Goal: Task Accomplishment & Management: Use online tool/utility

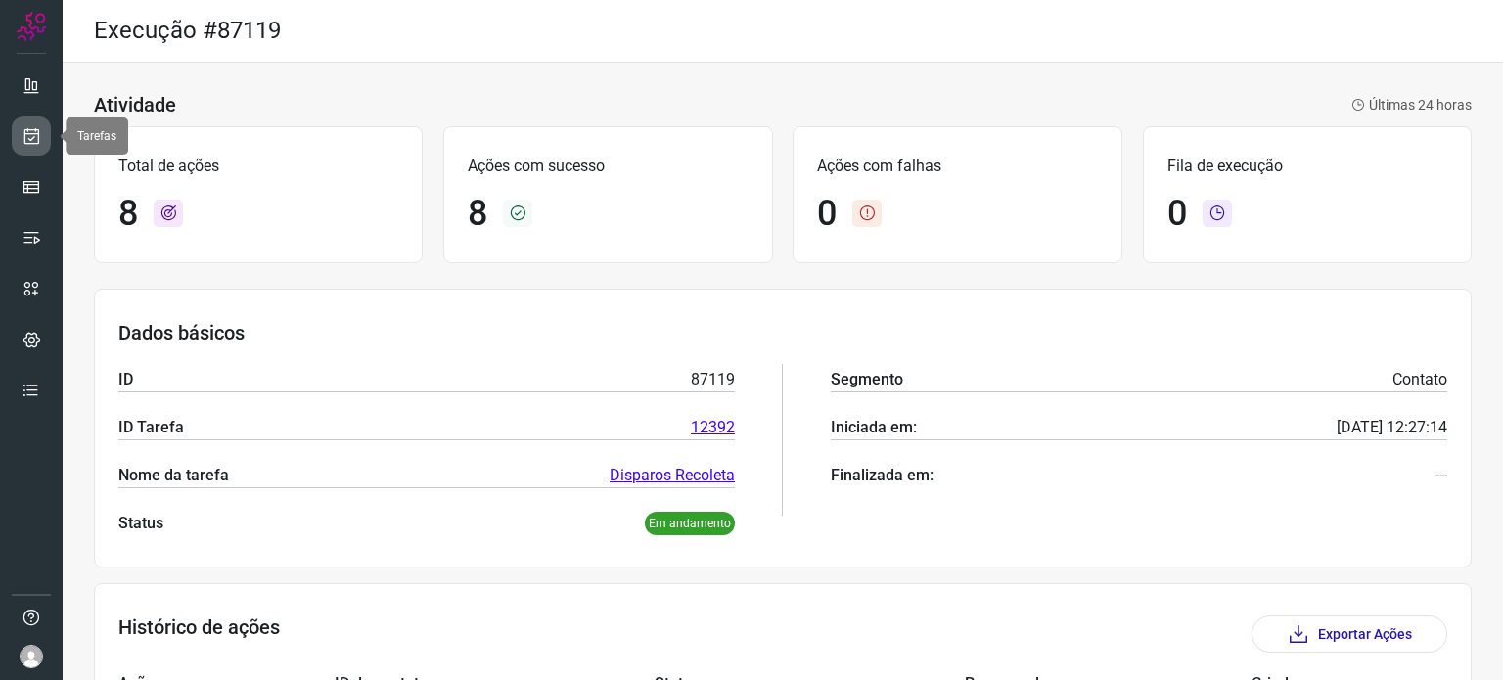
click at [27, 129] on icon at bounding box center [32, 136] width 21 height 20
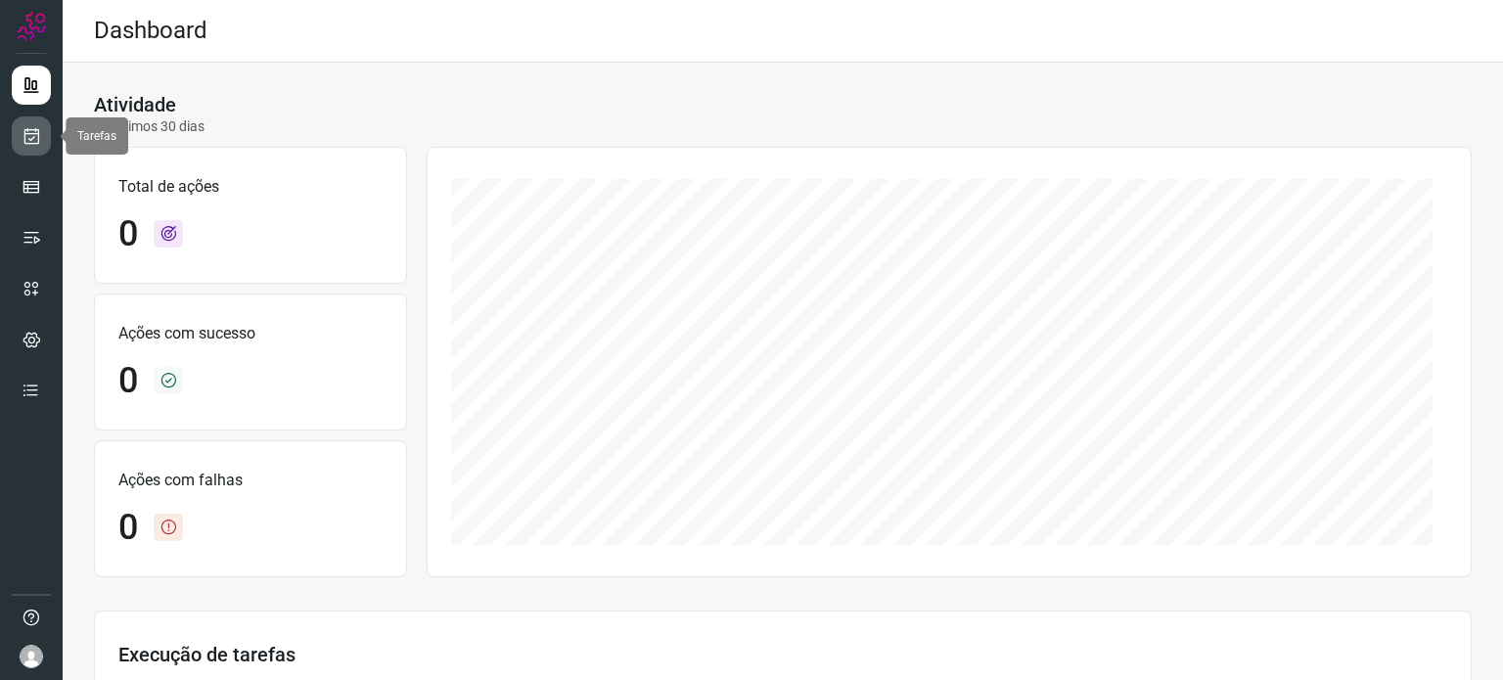
click at [36, 130] on icon at bounding box center [32, 136] width 21 height 20
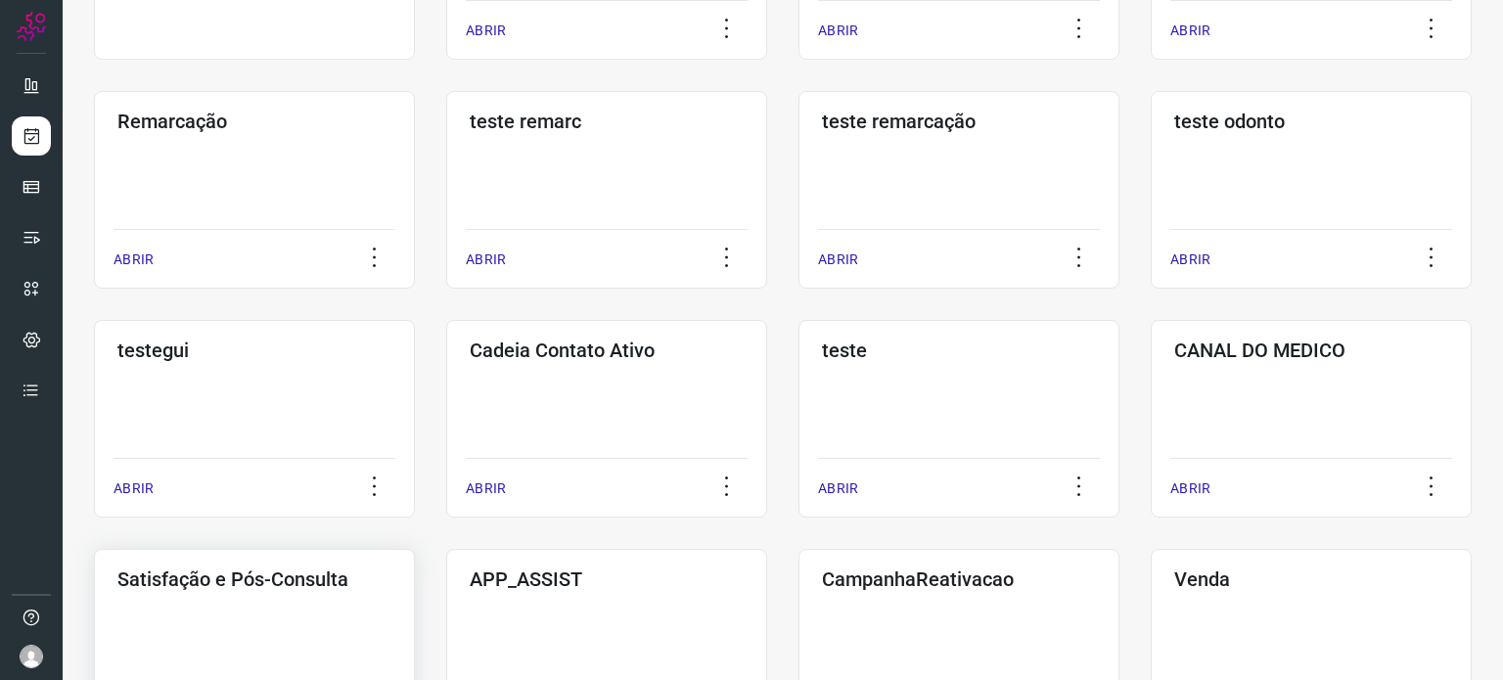
click at [276, 601] on div "Satisfação e Pós-Consulta ABRIR" at bounding box center [254, 648] width 321 height 198
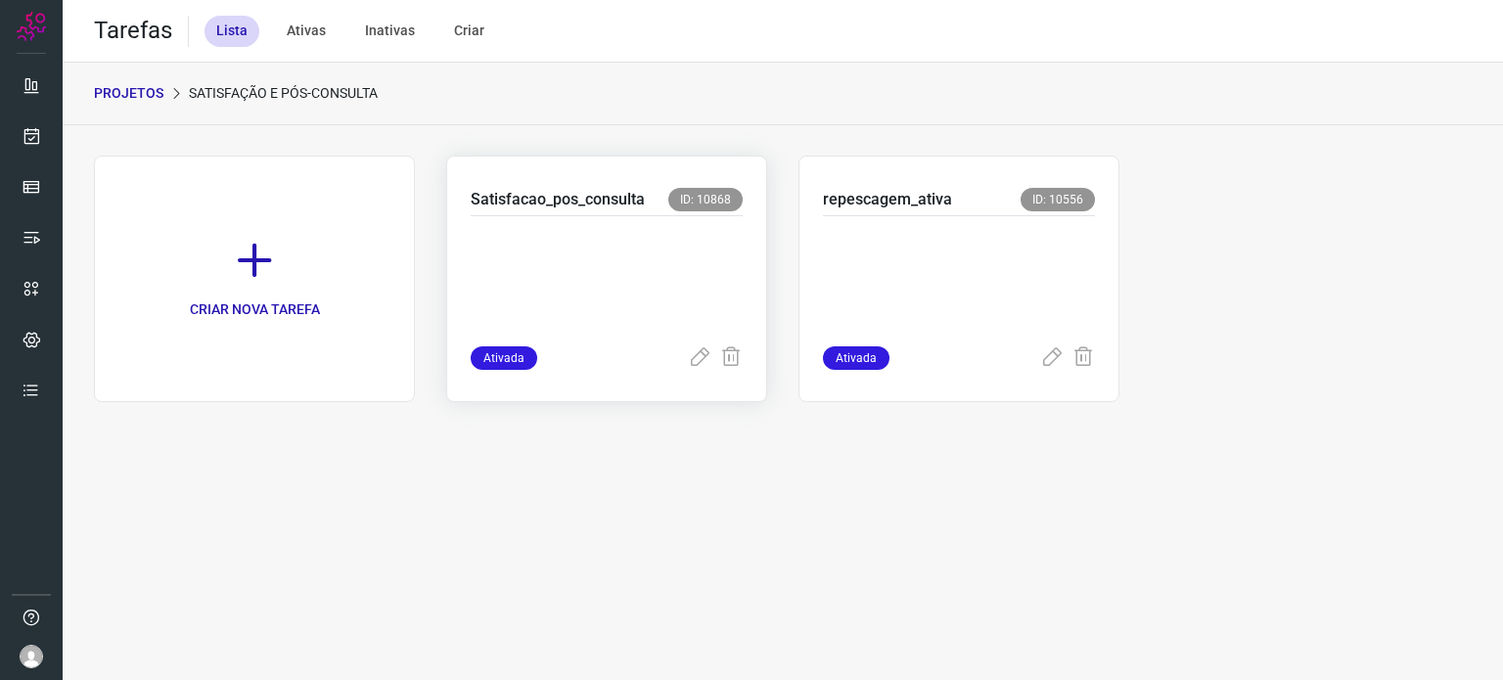
click at [622, 278] on p at bounding box center [607, 277] width 272 height 98
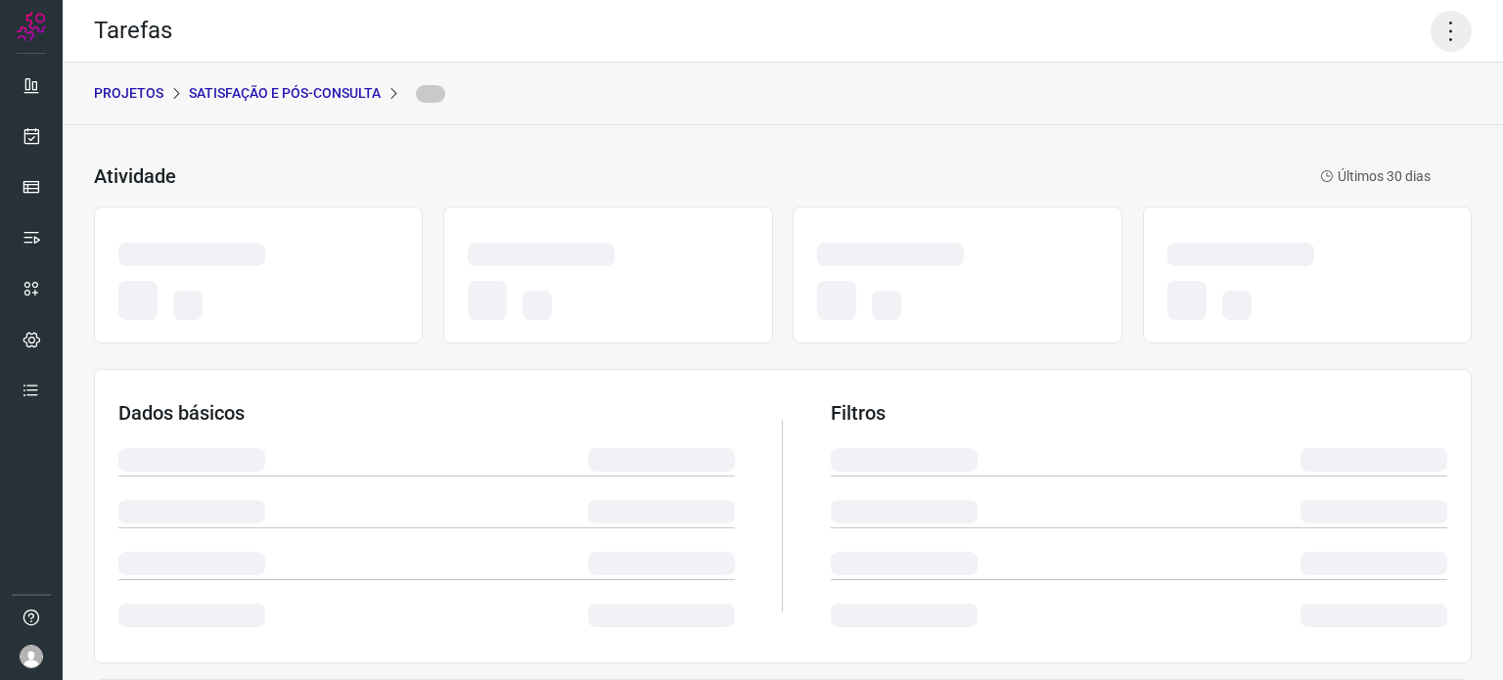
click at [1431, 34] on icon at bounding box center [1451, 31] width 41 height 41
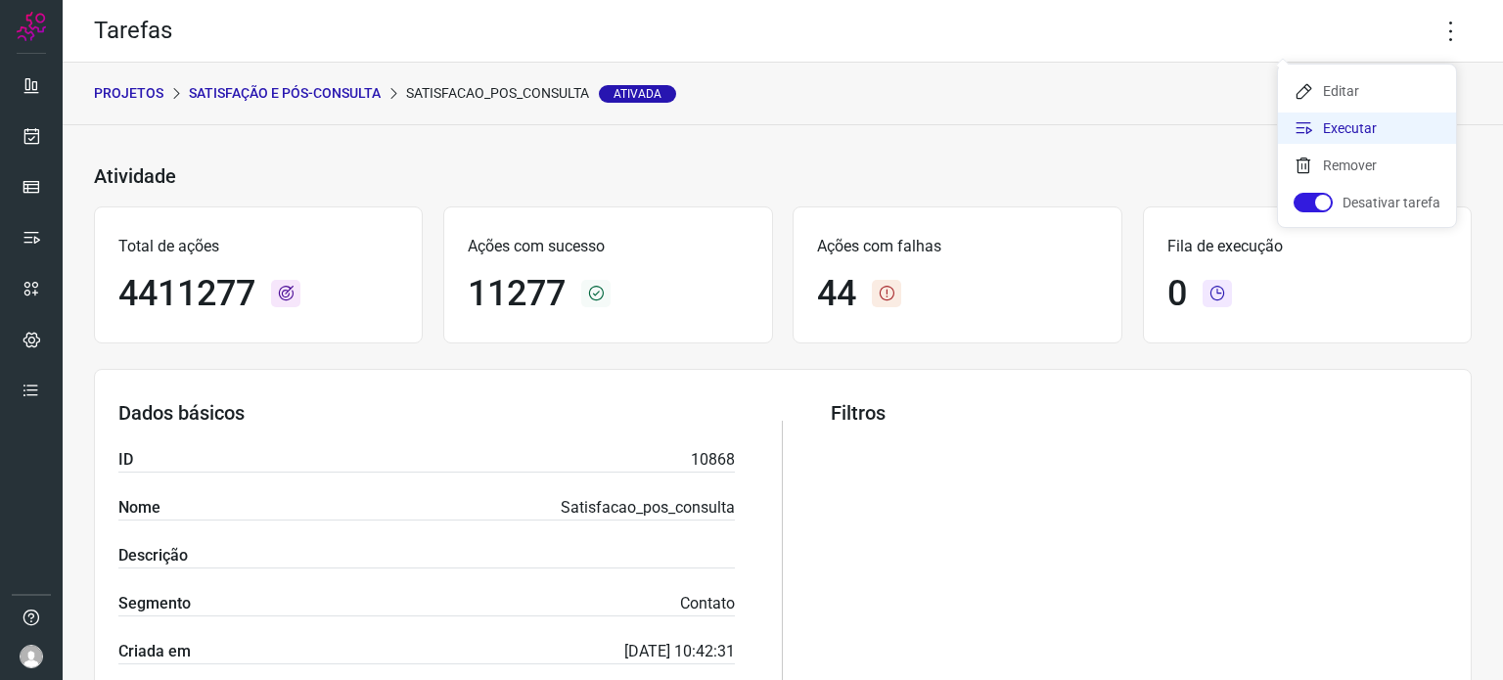
click at [1319, 130] on li "Executar" at bounding box center [1367, 128] width 178 height 31
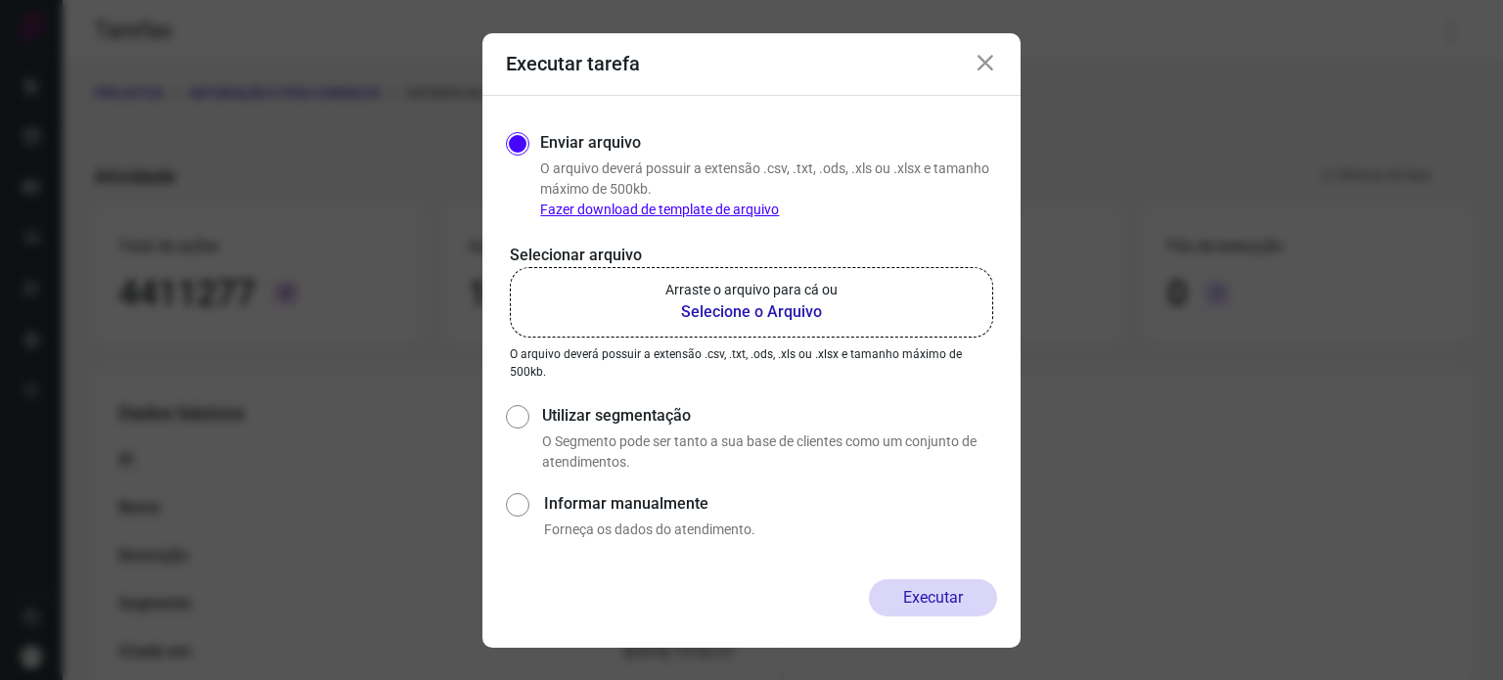
click at [814, 290] on p "Arraste o arquivo para cá ou" at bounding box center [751, 290] width 172 height 21
click at [0, 0] on input "Arraste o arquivo para cá ou Selecione o Arquivo" at bounding box center [0, 0] width 0 height 0
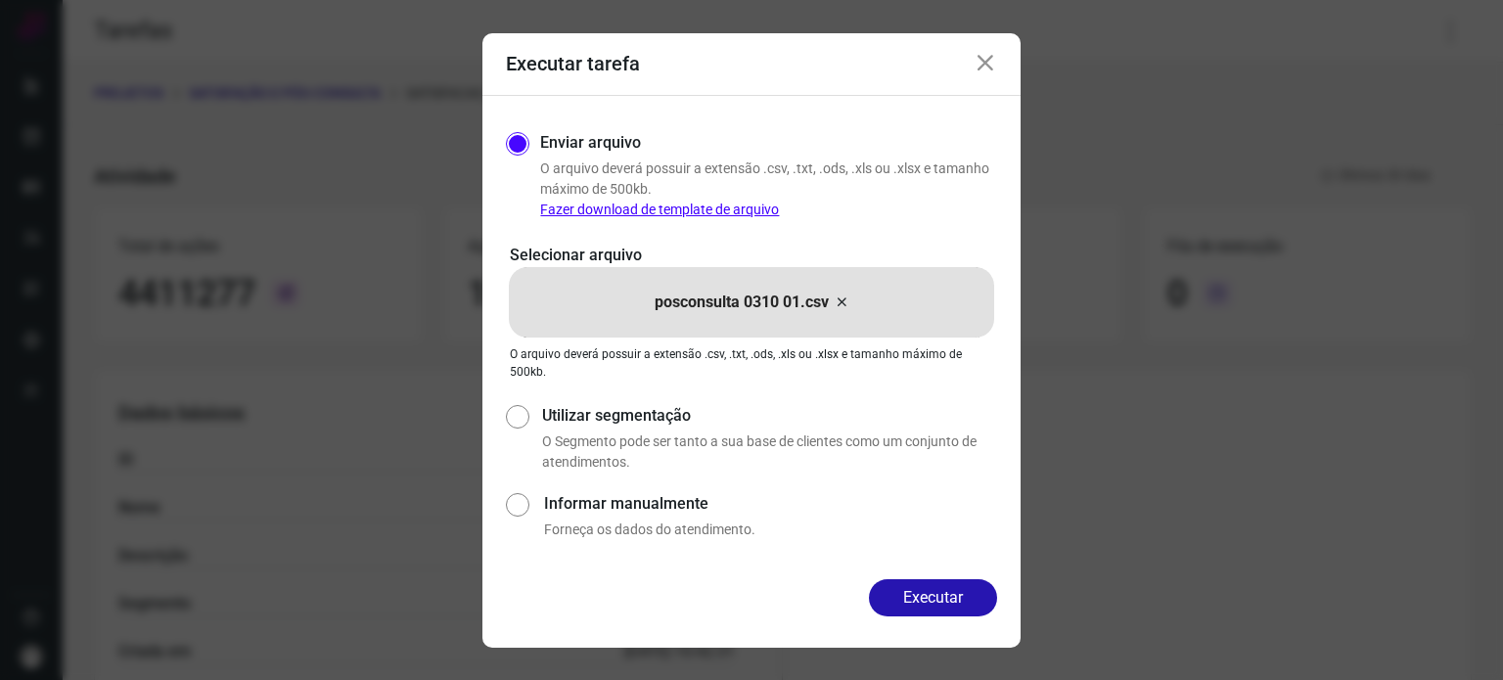
drag, startPoint x: 897, startPoint y: 604, endPoint x: 900, endPoint y: 594, distance: 10.2
click at [898, 604] on button "Executar" at bounding box center [933, 597] width 128 height 37
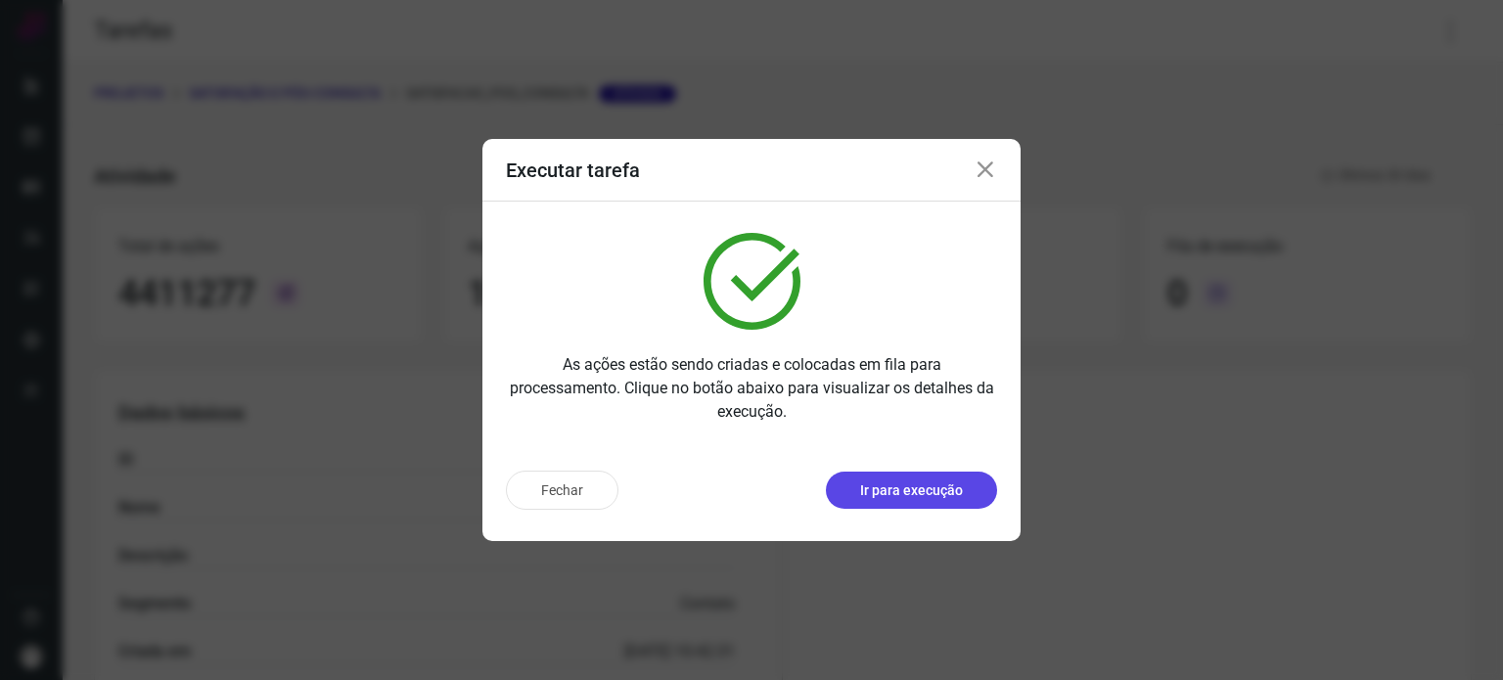
click at [958, 482] on p "Ir para execução" at bounding box center [911, 490] width 103 height 21
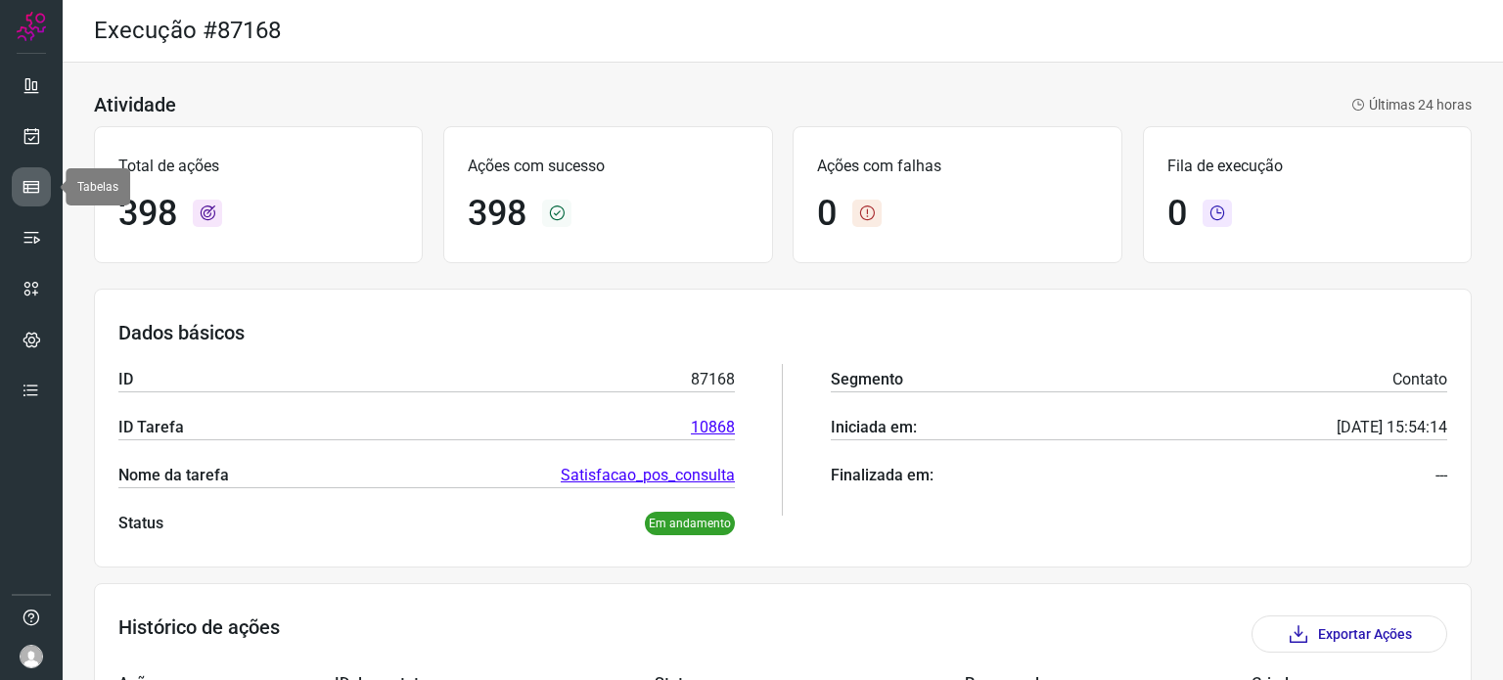
click at [31, 187] on icon at bounding box center [32, 187] width 20 height 20
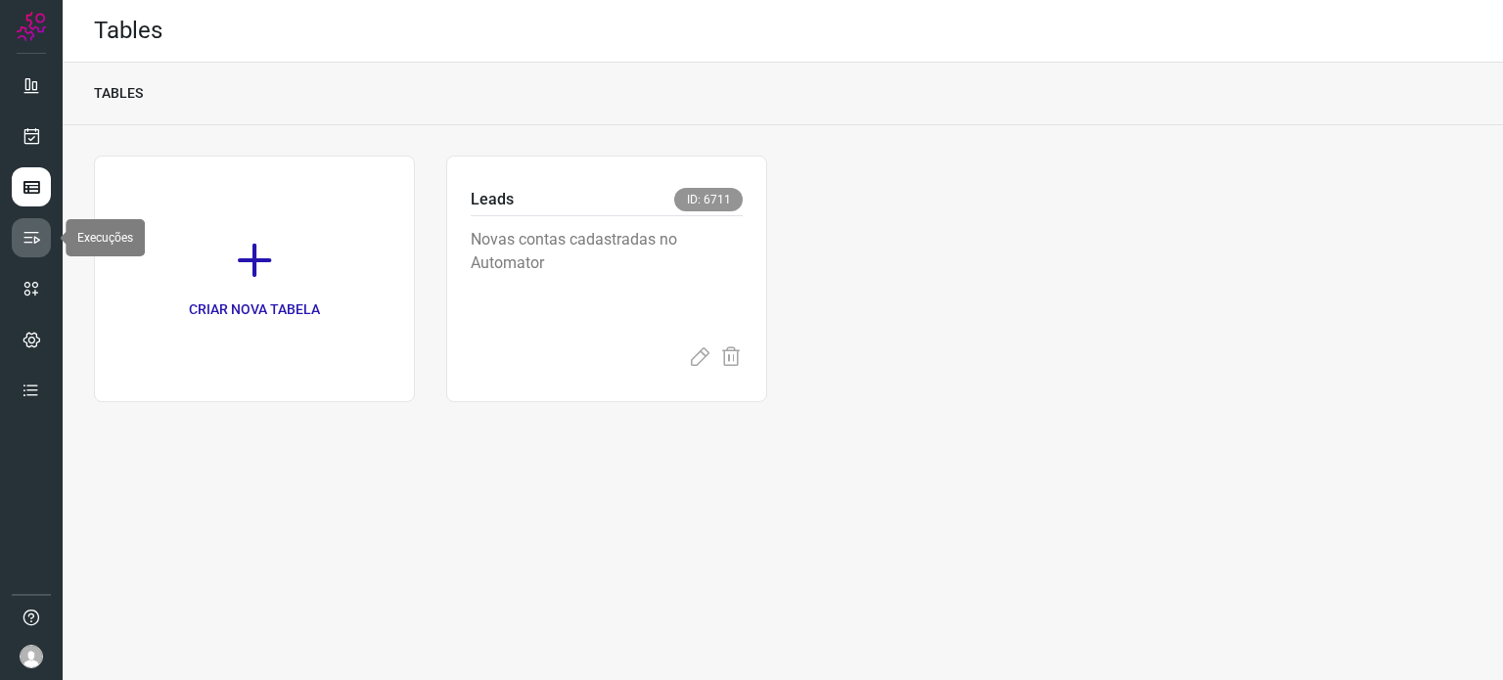
click at [27, 238] on icon at bounding box center [32, 238] width 20 height 20
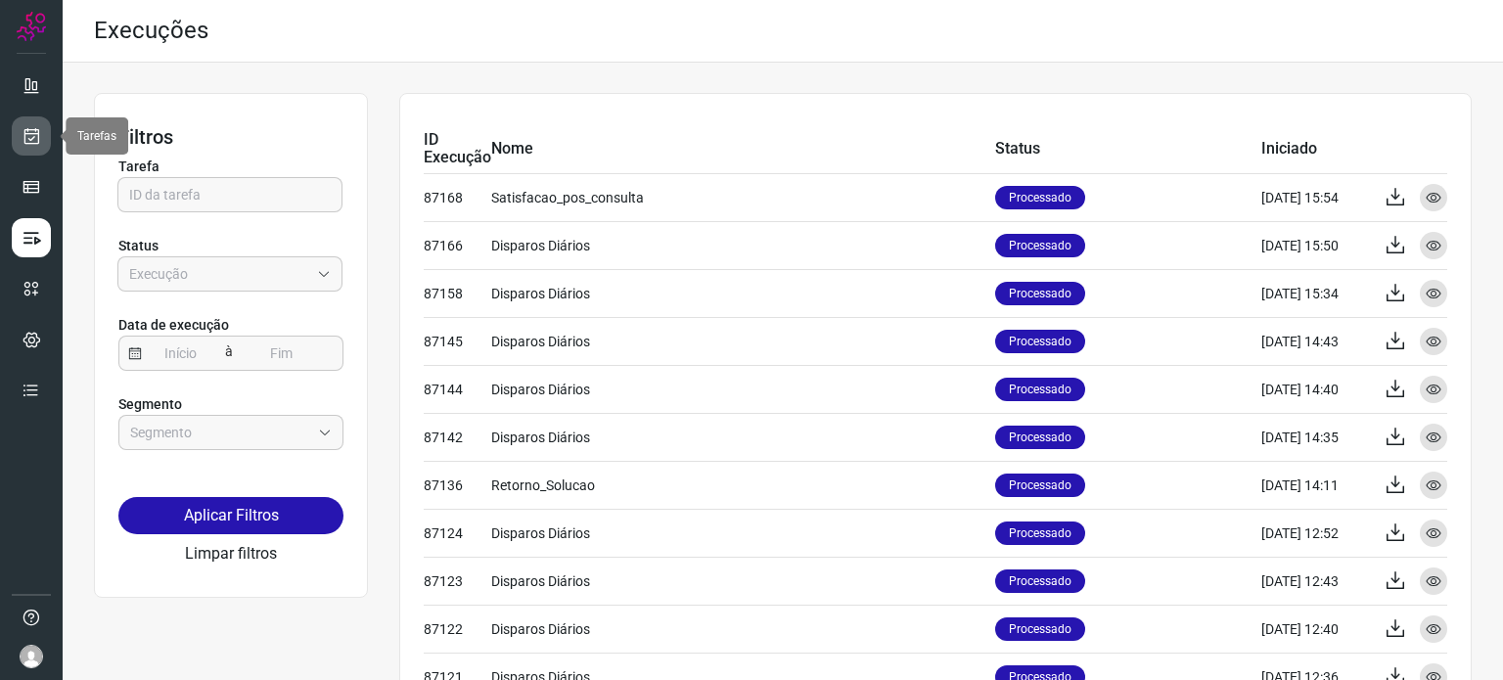
click at [27, 144] on icon at bounding box center [32, 136] width 21 height 20
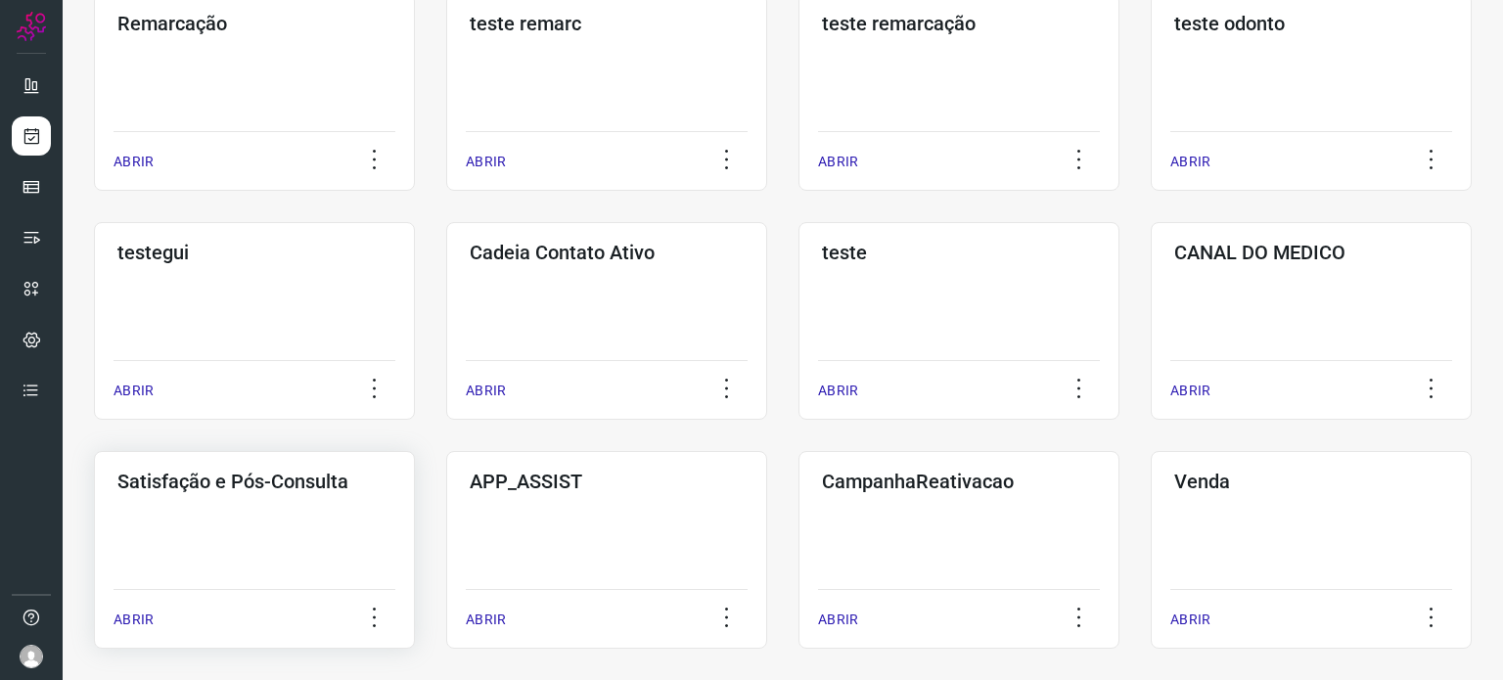
click at [211, 507] on div "Satisfação e Pós-Consulta ABRIR" at bounding box center [254, 550] width 321 height 198
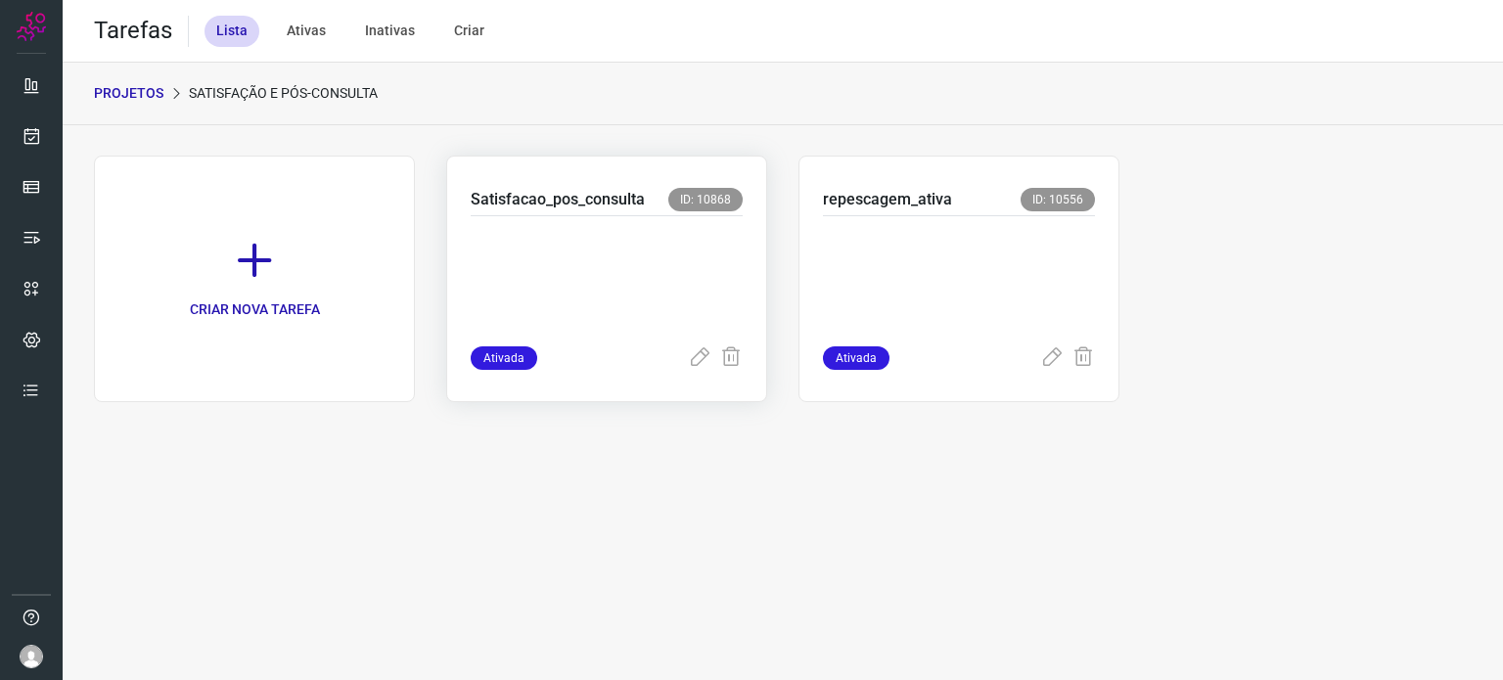
click at [675, 283] on p at bounding box center [607, 277] width 272 height 98
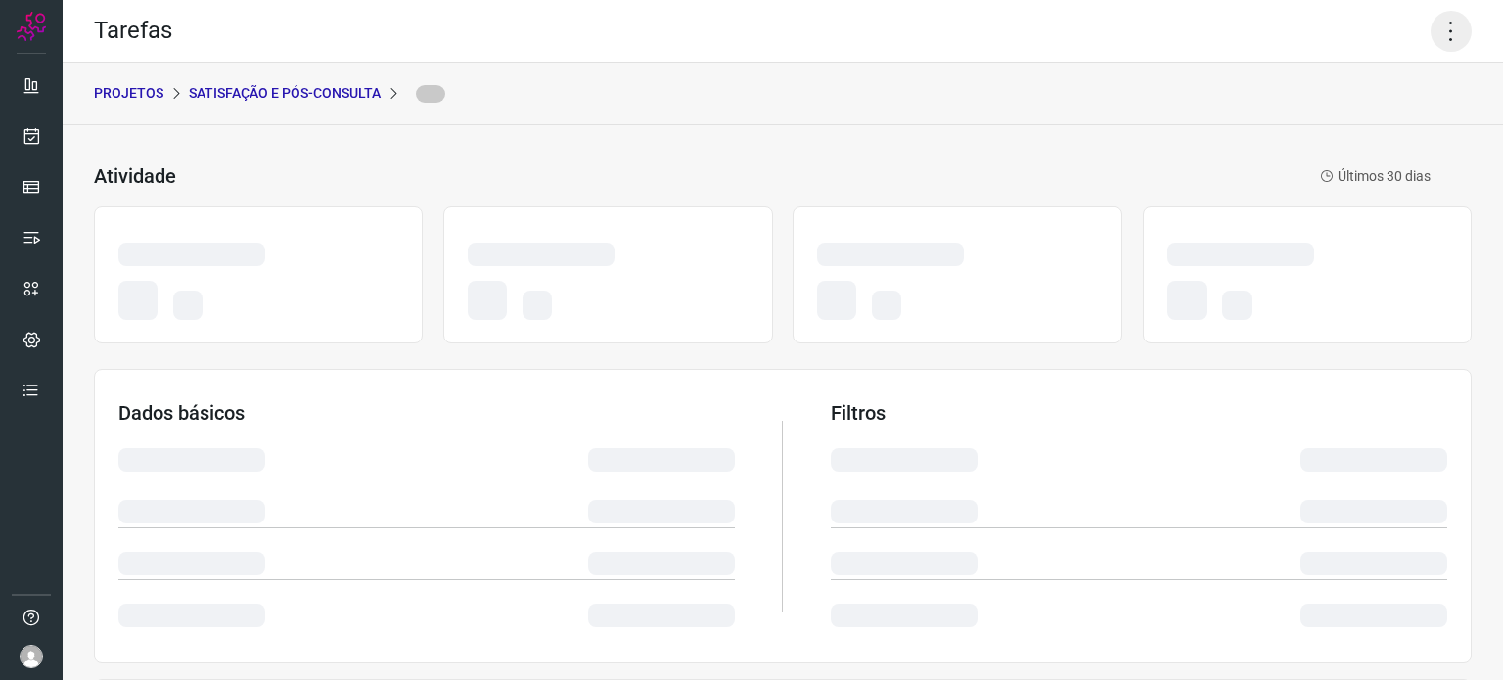
click at [1443, 36] on icon at bounding box center [1451, 31] width 41 height 41
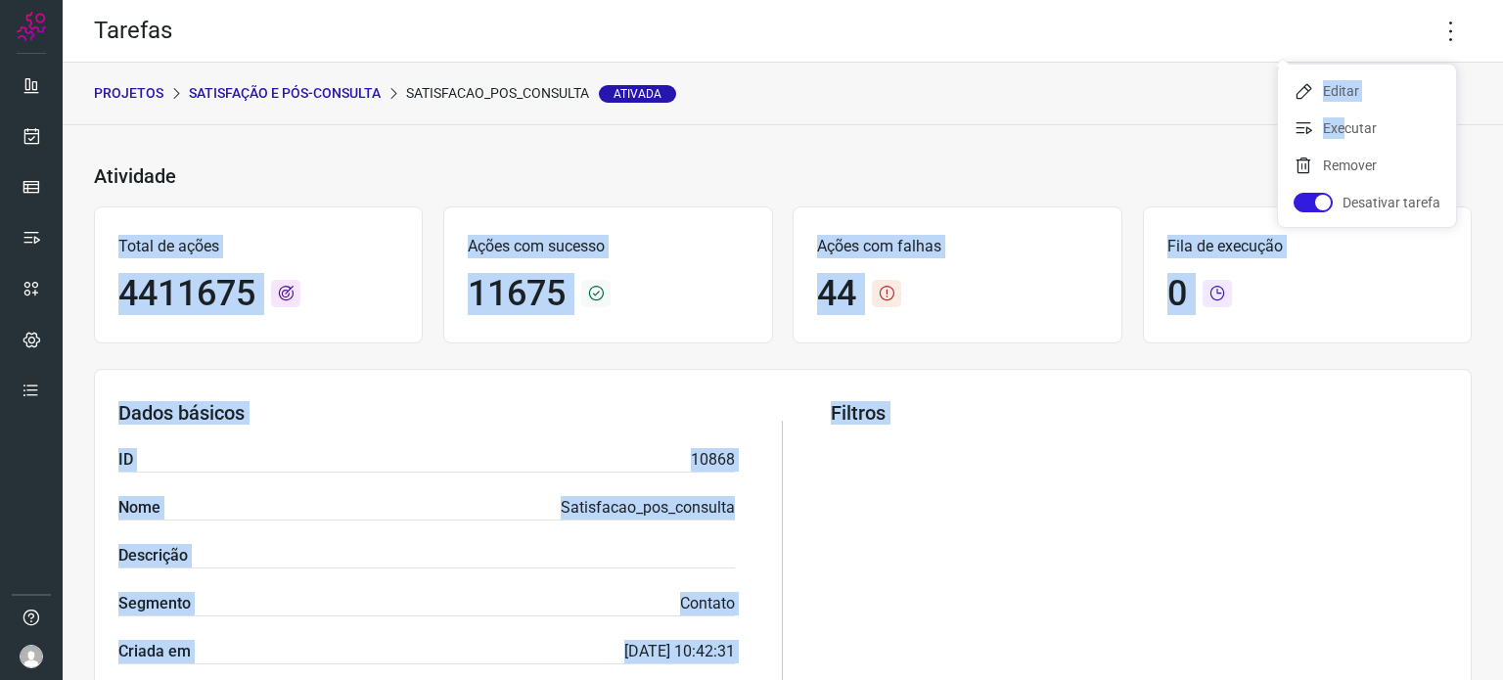
drag, startPoint x: 1335, startPoint y: 129, endPoint x: 1096, endPoint y: 127, distance: 238.8
click at [1096, 132] on body "Tarefas PROJETOS Satisfação e Pós-Consulta Satisfacao_pos_consulta Ativada Ativ…" at bounding box center [751, 340] width 1503 height 680
